Goal: Task Accomplishment & Management: Manage account settings

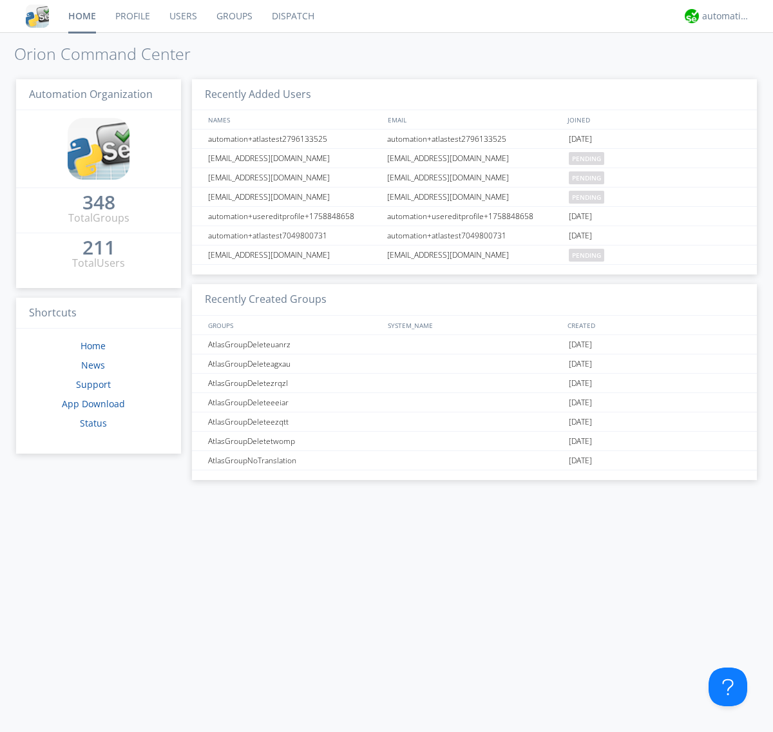
click at [233, 16] on link "Groups" at bounding box center [234, 16] width 55 height 32
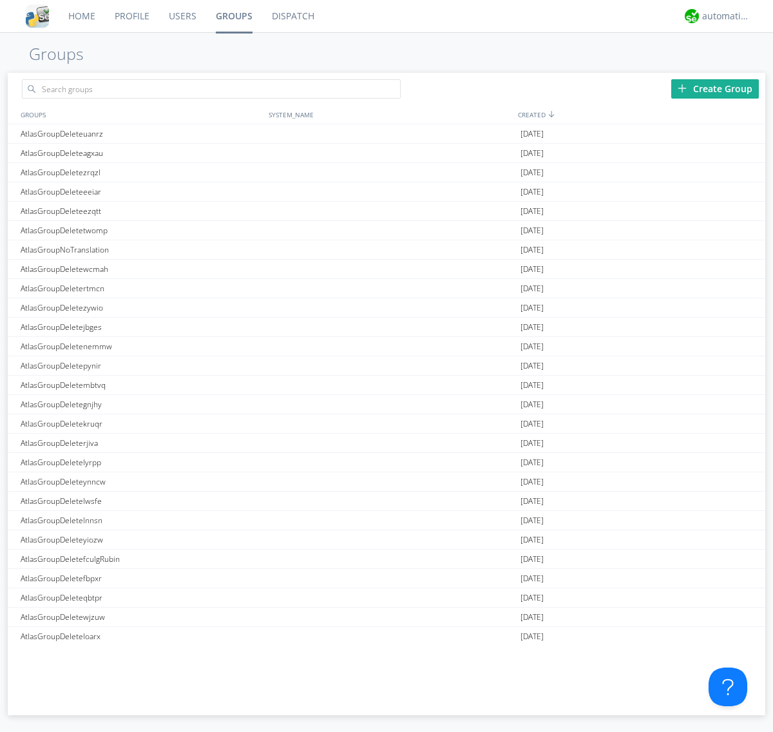
click at [715, 88] on div "Create Group" at bounding box center [715, 88] width 88 height 19
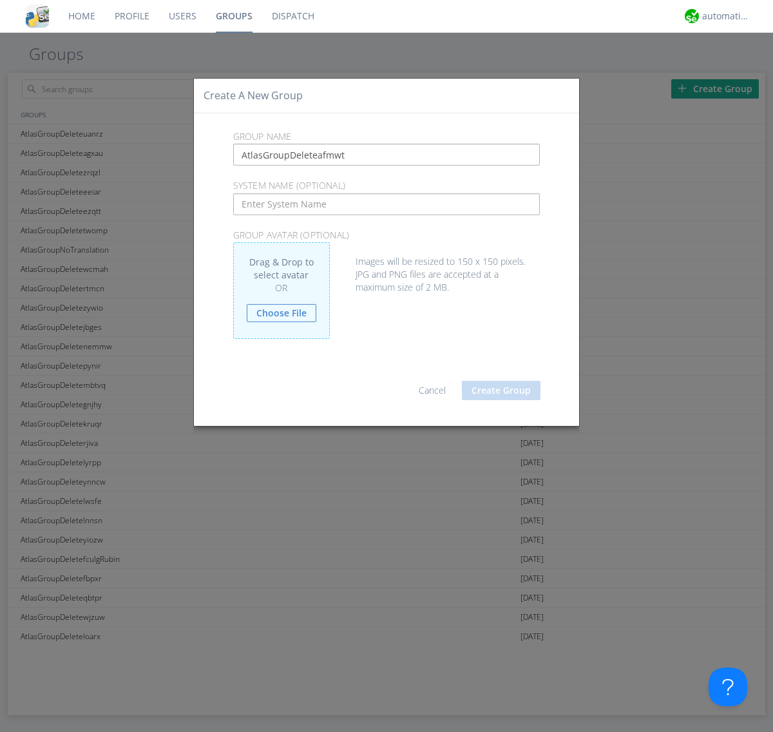
type input "AtlasGroupDeleteafmwt"
click at [501, 390] on button "Create Group" at bounding box center [501, 390] width 79 height 19
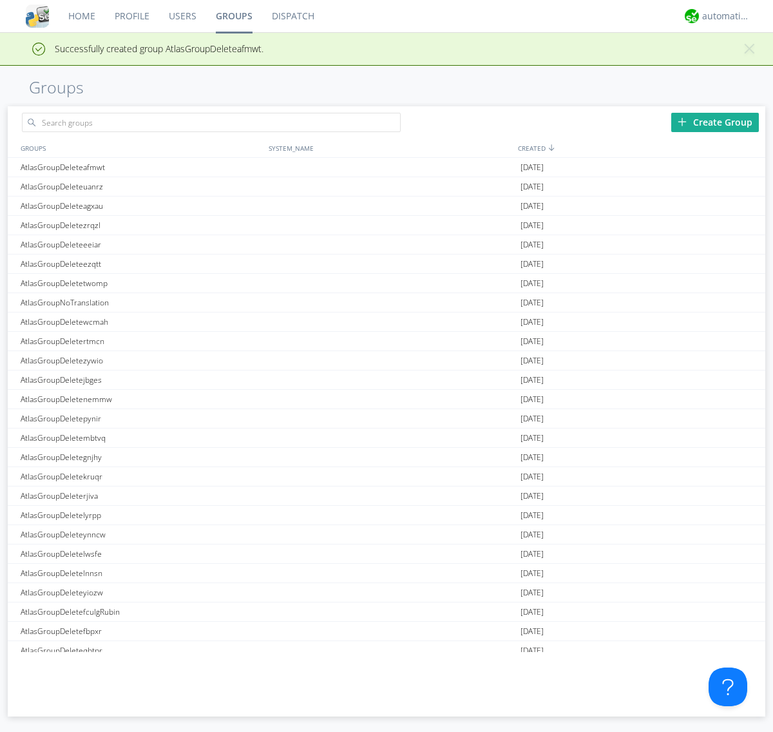
click at [233, 16] on link "Groups" at bounding box center [234, 16] width 56 height 32
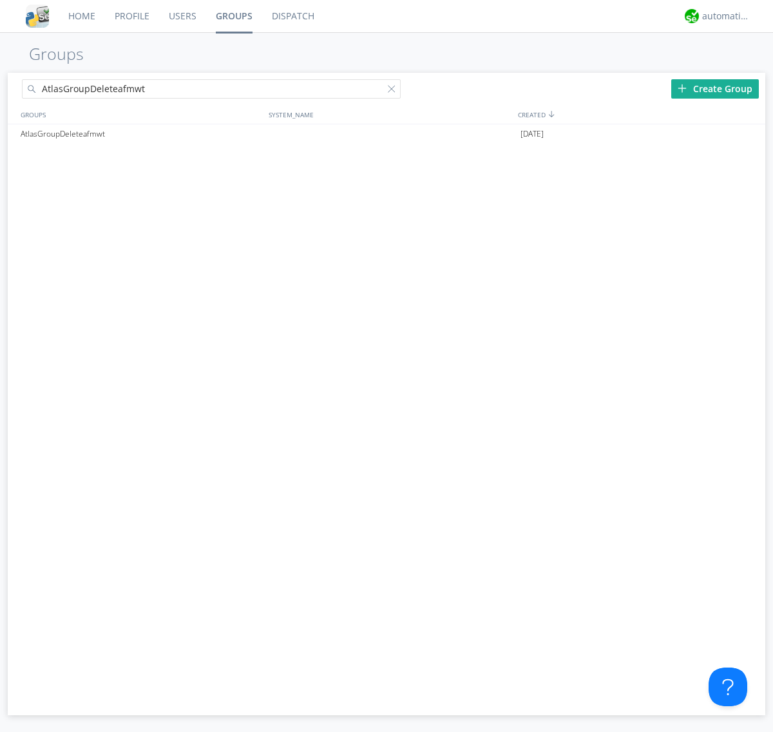
type input "AtlasGroupDeleteafmwt"
click at [394, 91] on div at bounding box center [394, 91] width 13 height 13
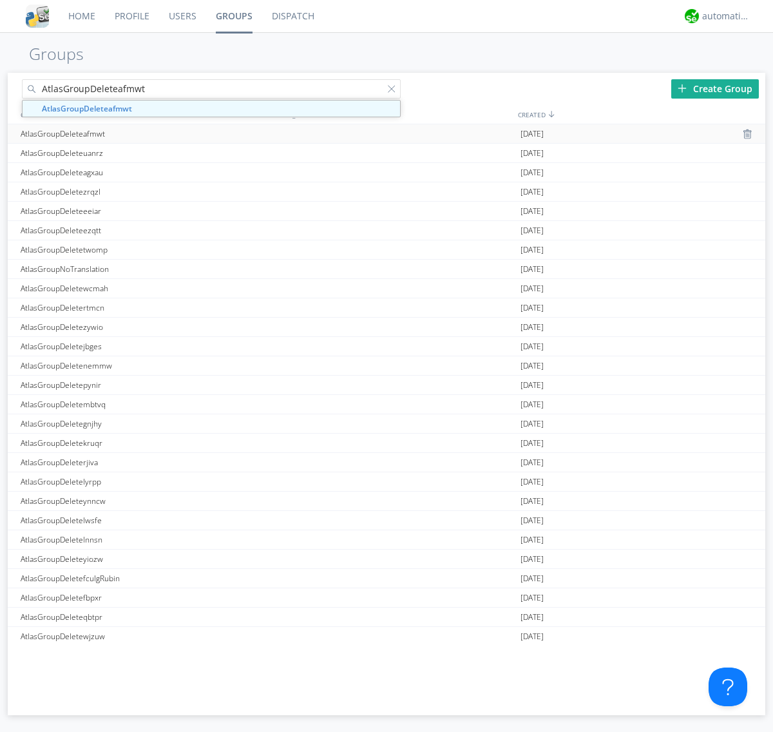
type input "AtlasGroupDeleteafmwt"
click at [141, 133] on div "AtlasGroupDeleteafmwt" at bounding box center [141, 133] width 248 height 19
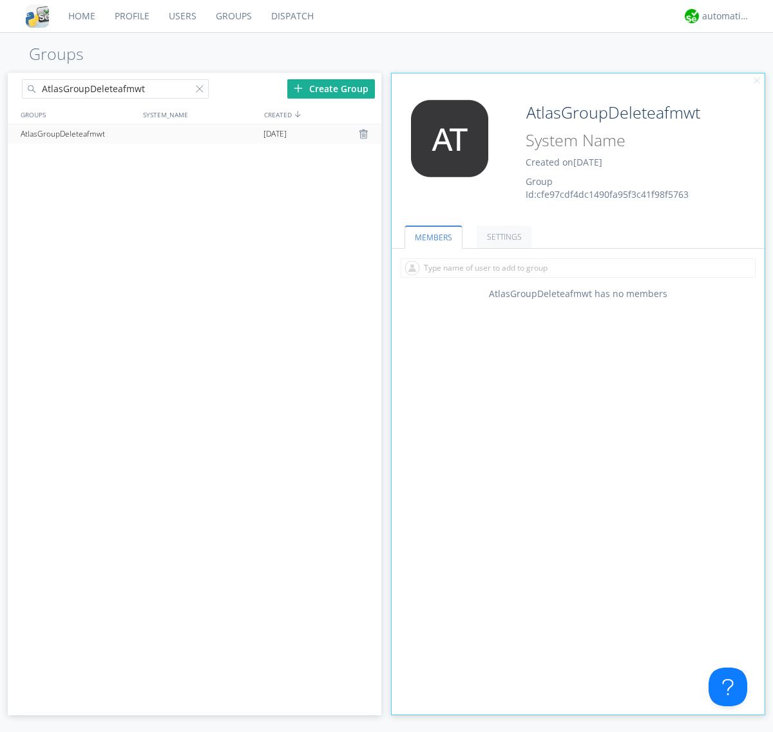
click at [578, 154] on div "AtlasGroupDeleteafmwt Created on [DATE] Group Id: cfe97cdf4dc1490fa95f3c41f98f5…" at bounding box center [609, 150] width 187 height 101
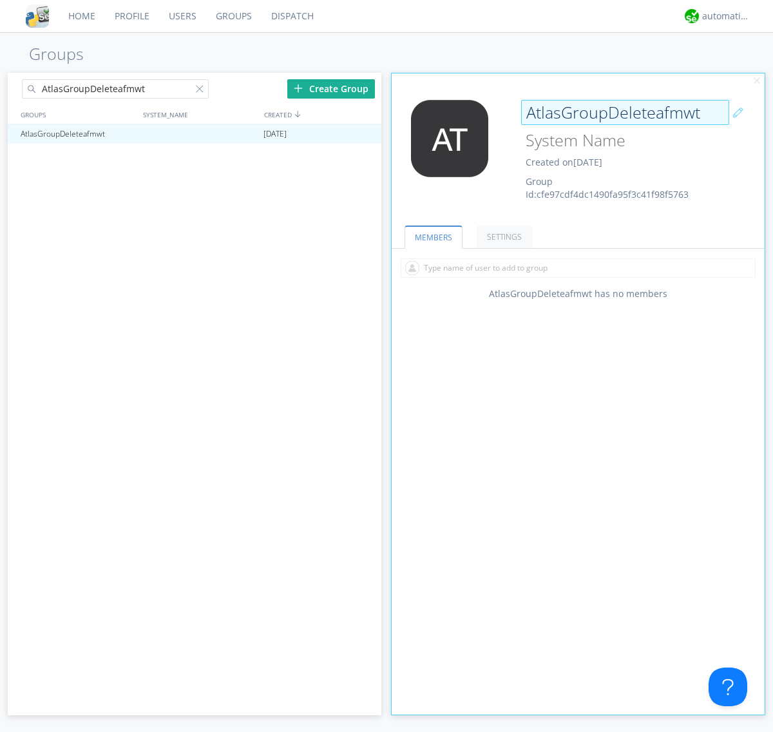
click at [625, 112] on input "AtlasGroupDeleteafmwt" at bounding box center [625, 113] width 208 height 26
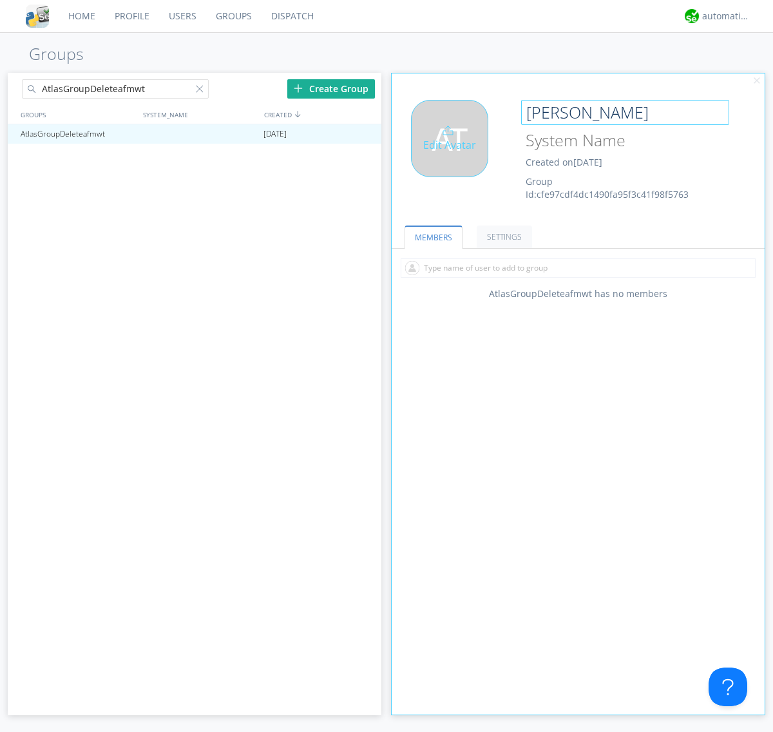
type input "[PERSON_NAME]"
click at [453, 154] on div "Edit Avatar" at bounding box center [449, 138] width 77 height 77
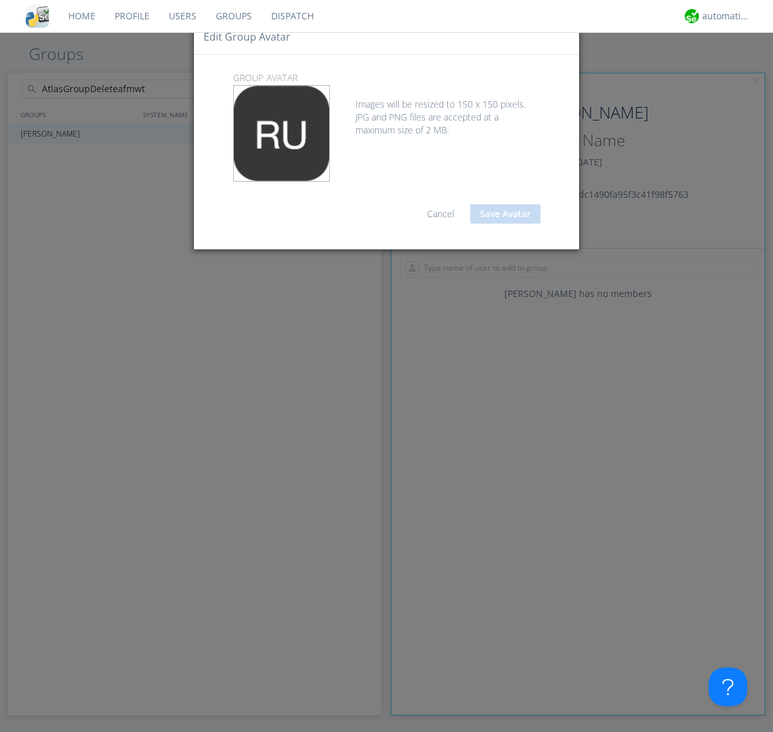
type input "C:\fakepath\selenium.png"
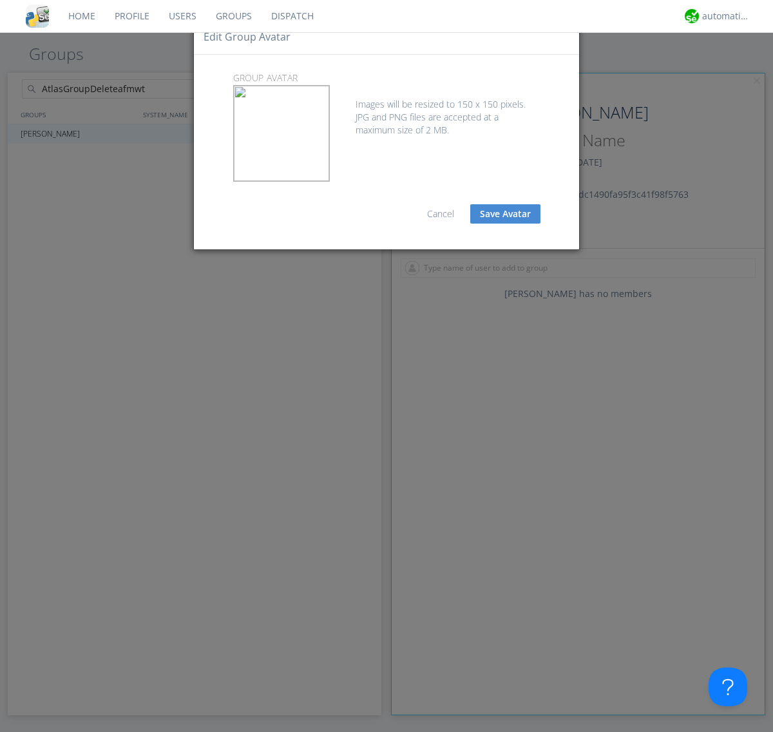
click at [505, 214] on button "Save Avatar" at bounding box center [505, 213] width 70 height 19
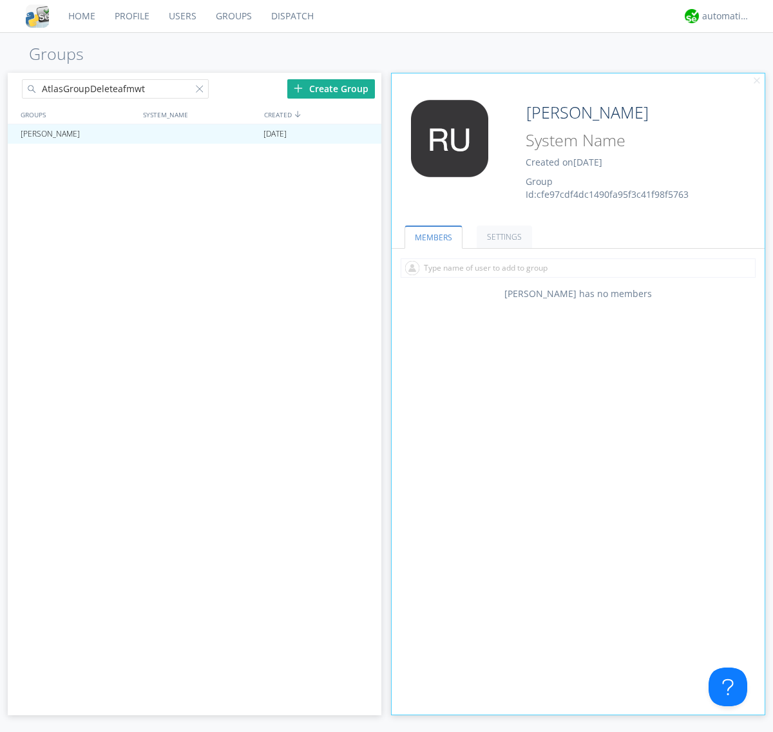
click at [202, 91] on div at bounding box center [202, 91] width 13 height 13
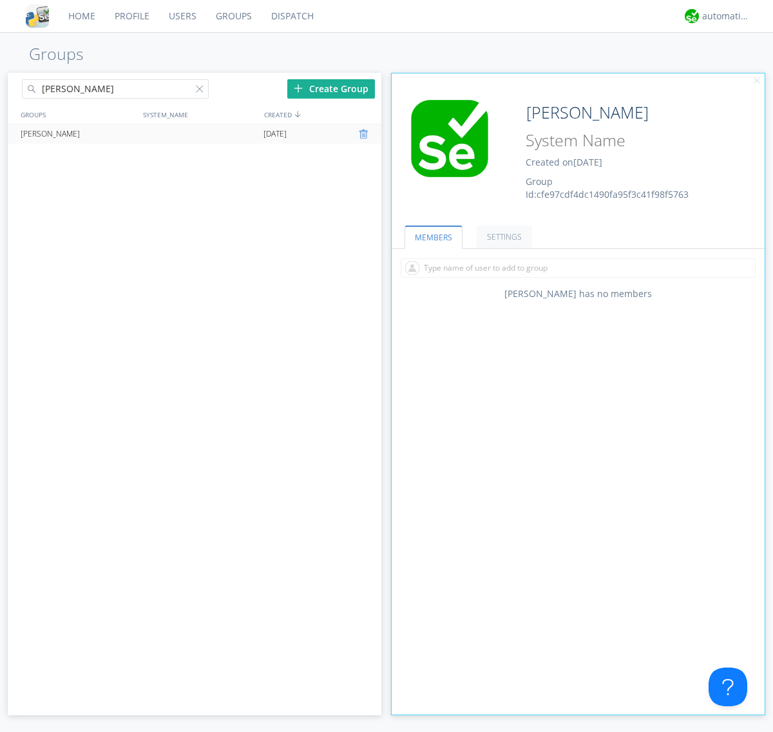
type input "[PERSON_NAME]"
click at [365, 134] on div at bounding box center [365, 134] width 13 height 10
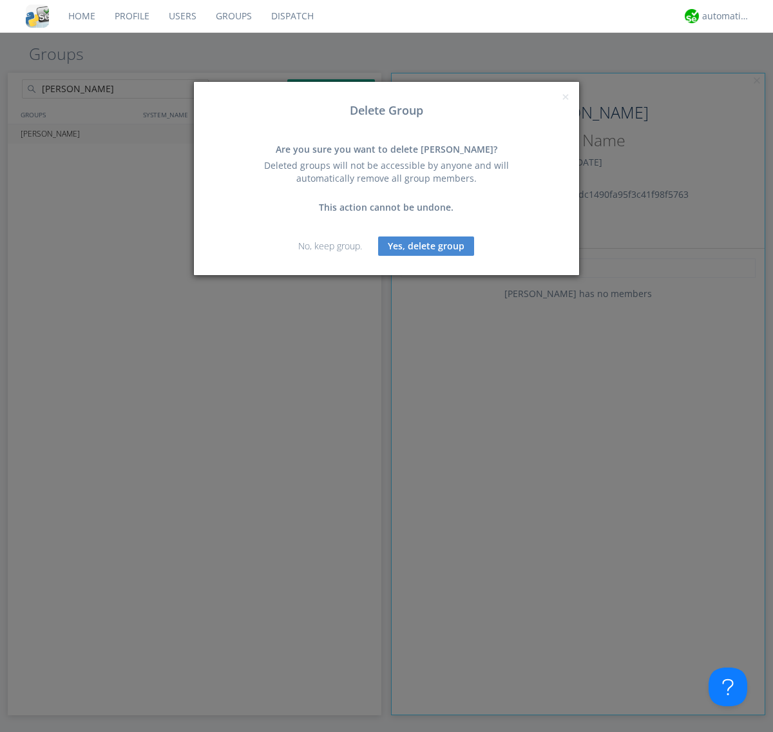
click at [426, 245] on button "Yes, delete group" at bounding box center [426, 245] width 96 height 19
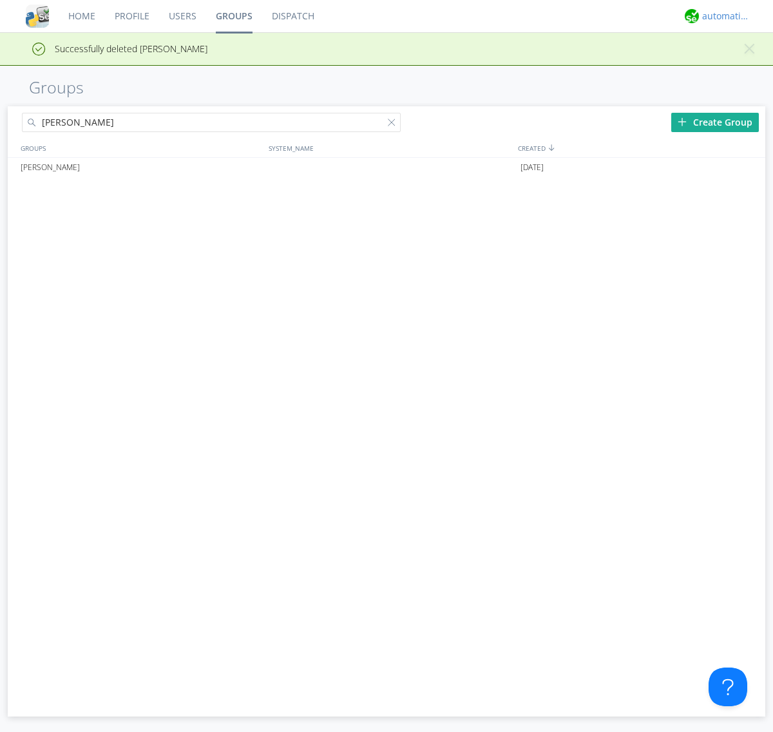
click at [723, 16] on div "automation+atlas" at bounding box center [726, 16] width 48 height 13
click at [732, 68] on div "Log Out" at bounding box center [732, 68] width 66 height 23
